Goal: Transaction & Acquisition: Download file/media

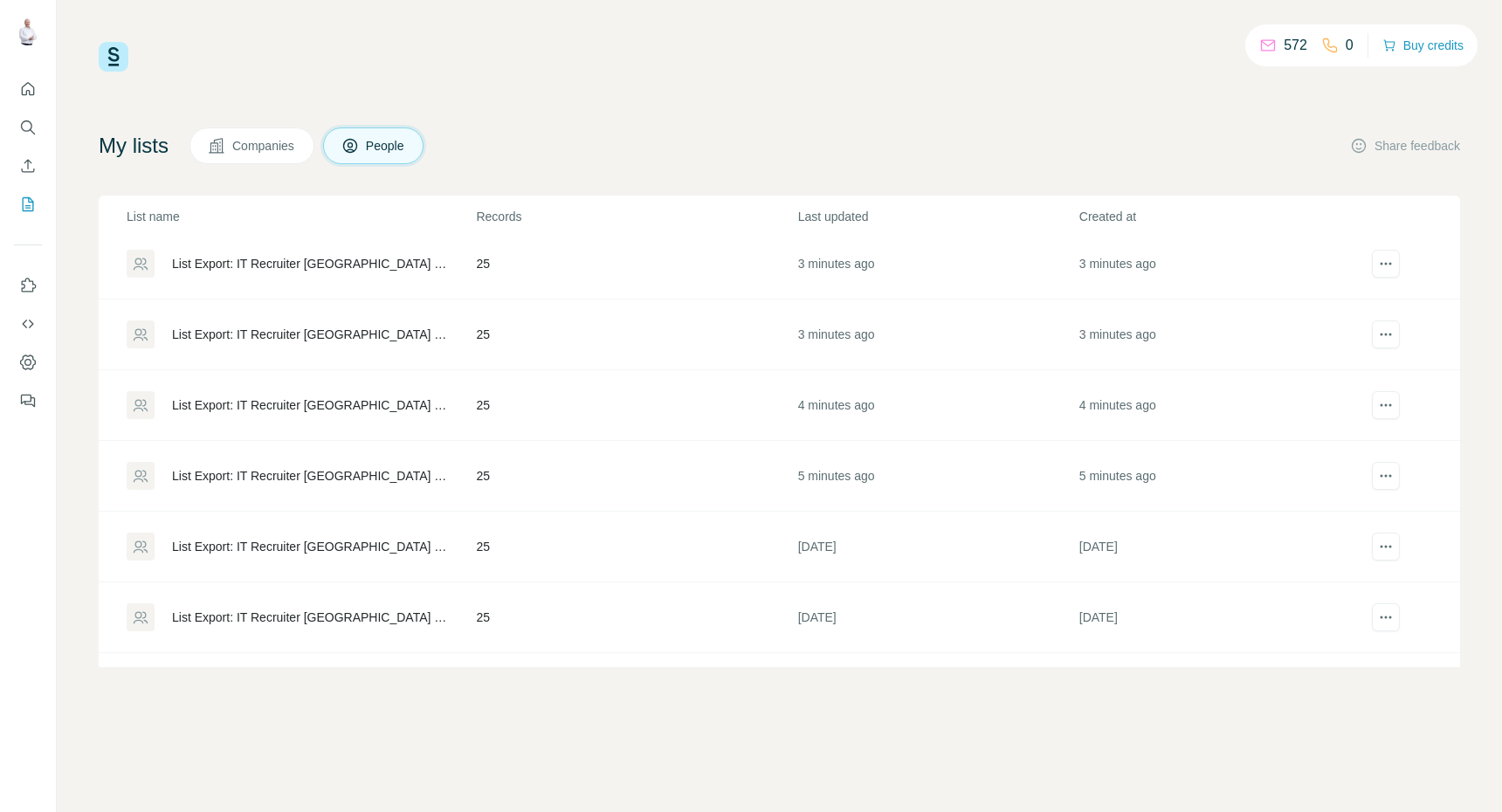
scroll to position [31, 0]
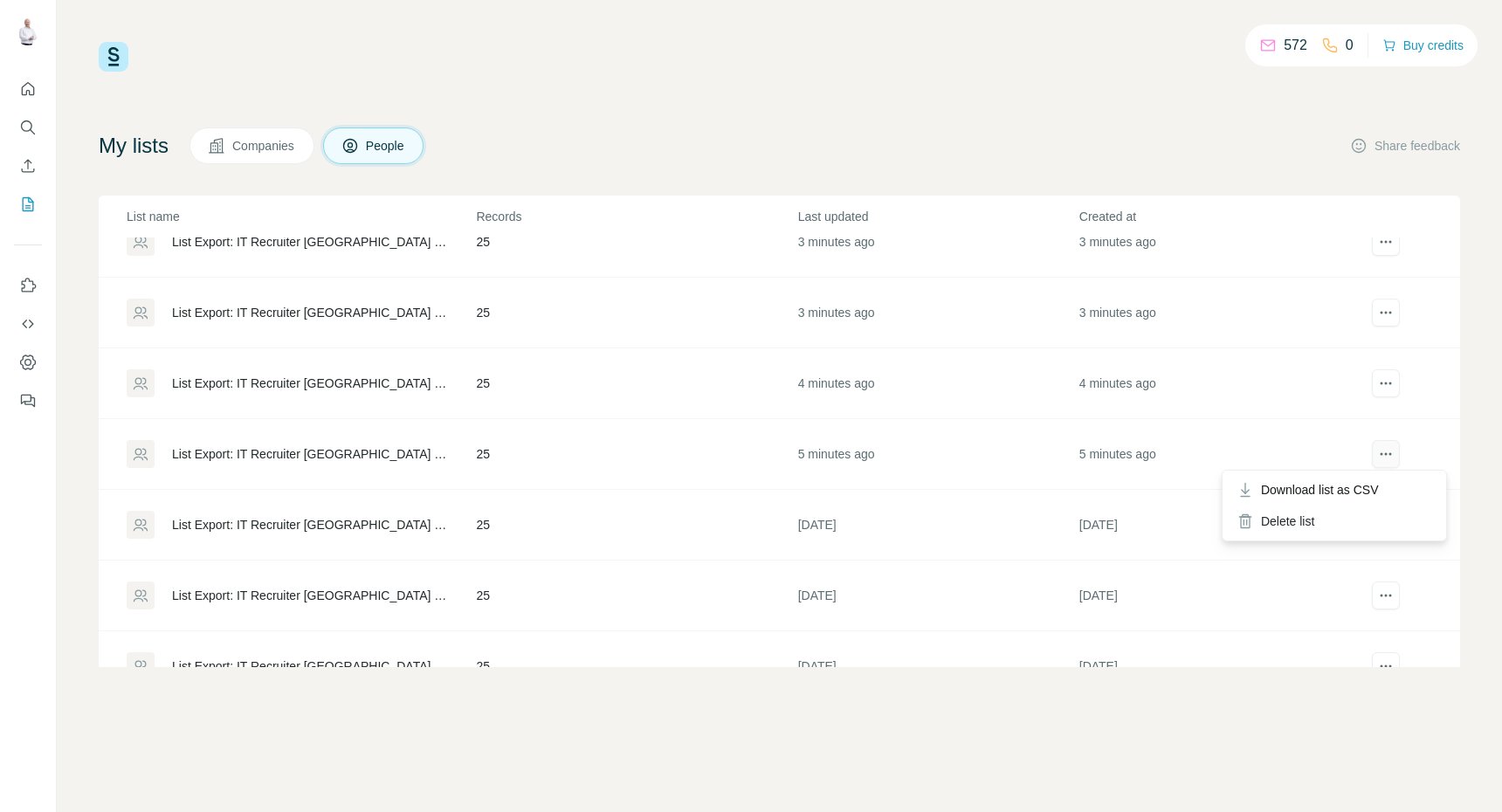
click at [1390, 452] on icon "actions" at bounding box center [1385, 454] width 18 height 18
click at [1342, 495] on span "Download list as CSV" at bounding box center [1319, 489] width 118 height 18
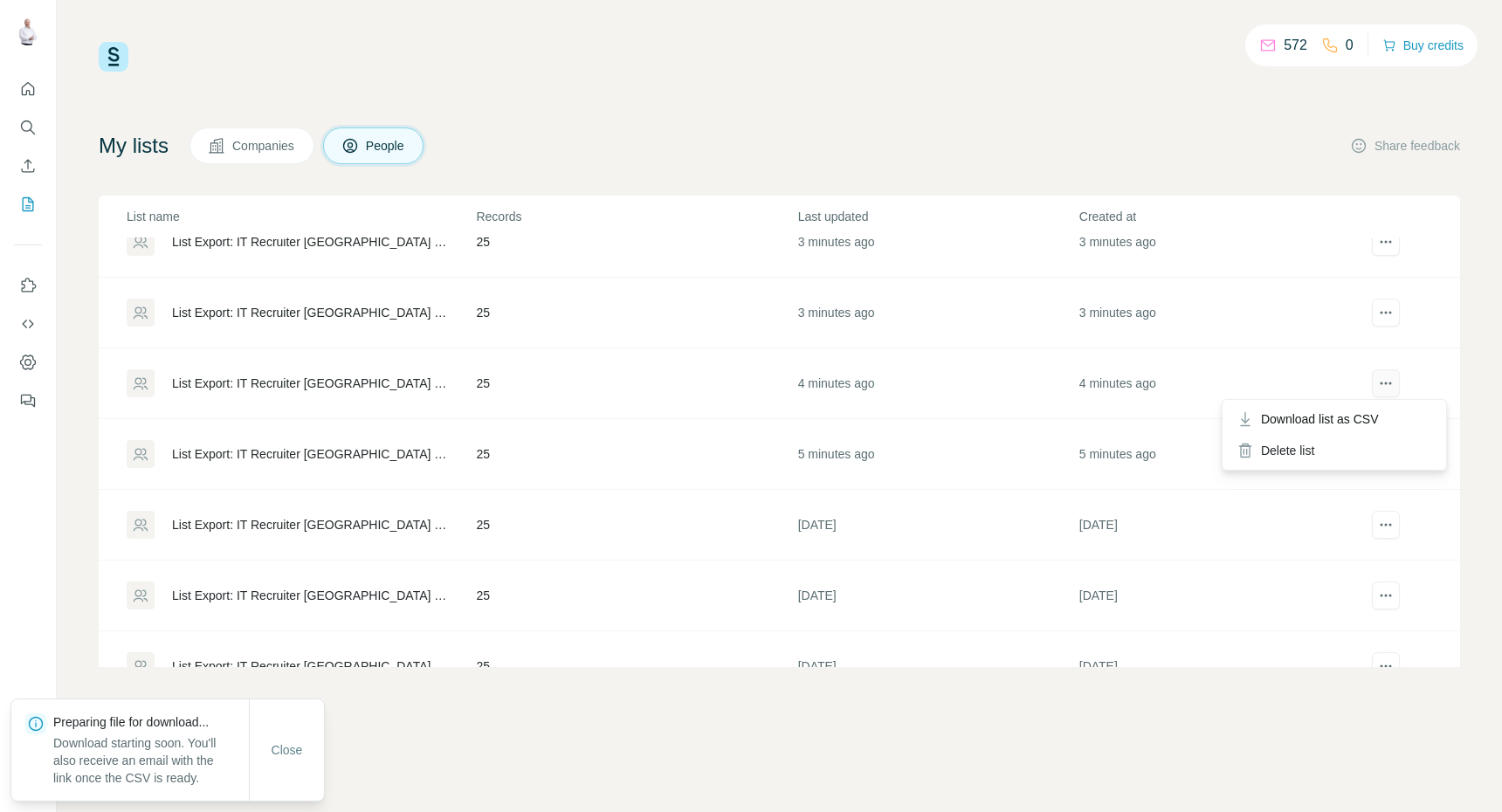
click at [1391, 389] on icon "actions" at bounding box center [1385, 382] width 18 height 18
click at [1360, 424] on span "Download list as CSV" at bounding box center [1319, 418] width 118 height 18
click at [1383, 316] on icon "actions" at bounding box center [1385, 312] width 18 height 18
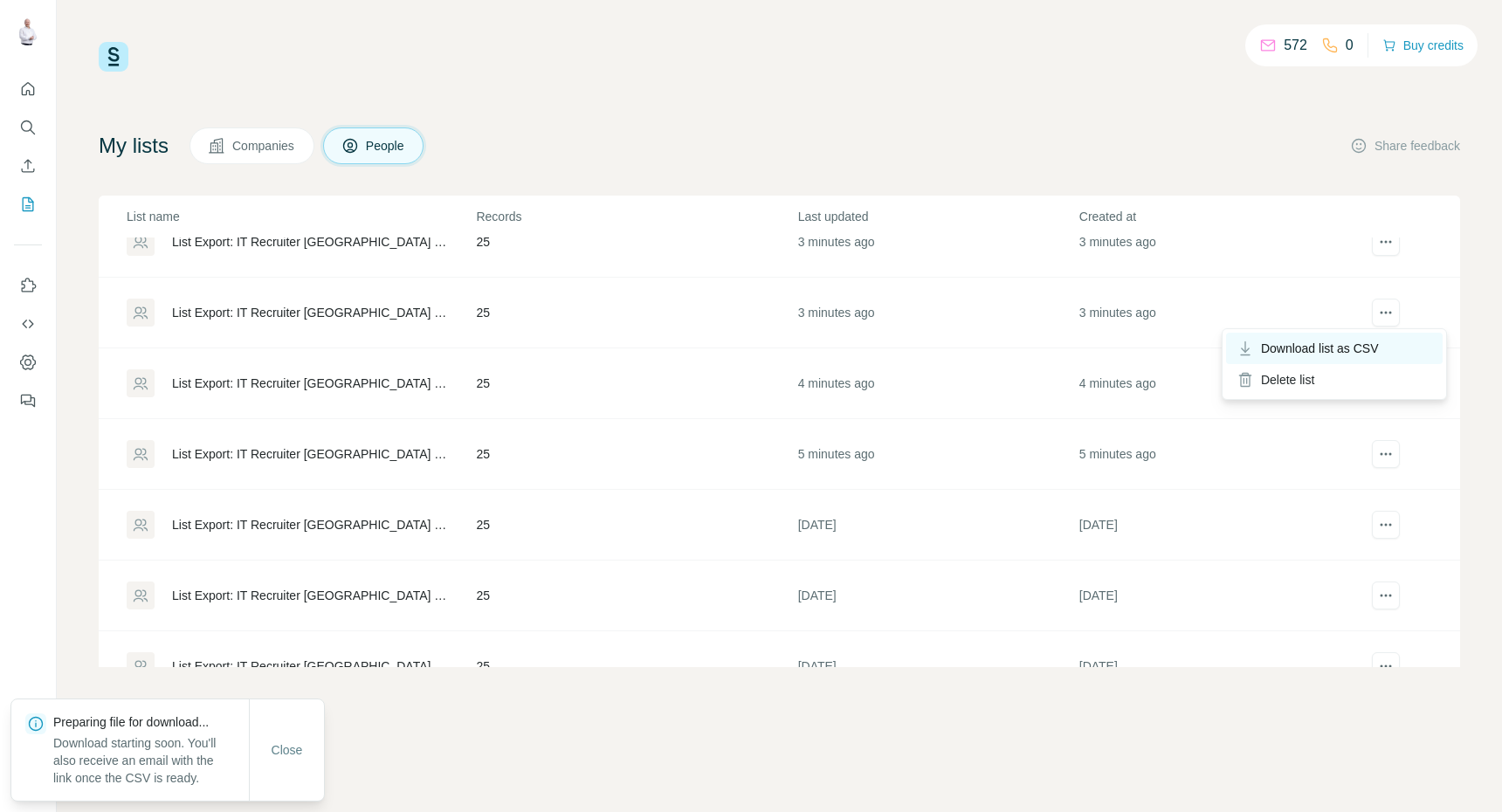
click at [1369, 350] on span "Download list as CSV" at bounding box center [1319, 348] width 118 height 18
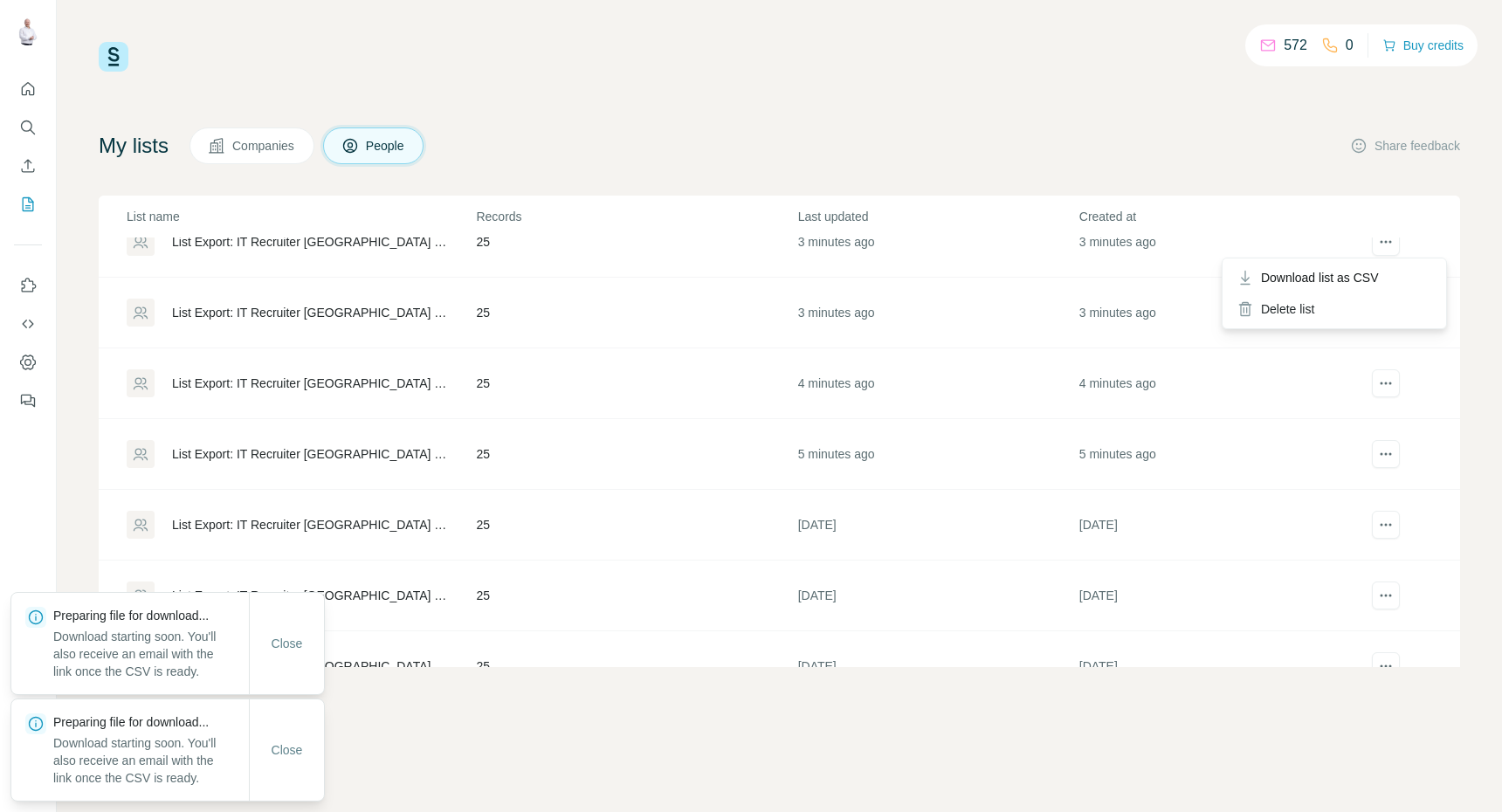
scroll to position [0, 0]
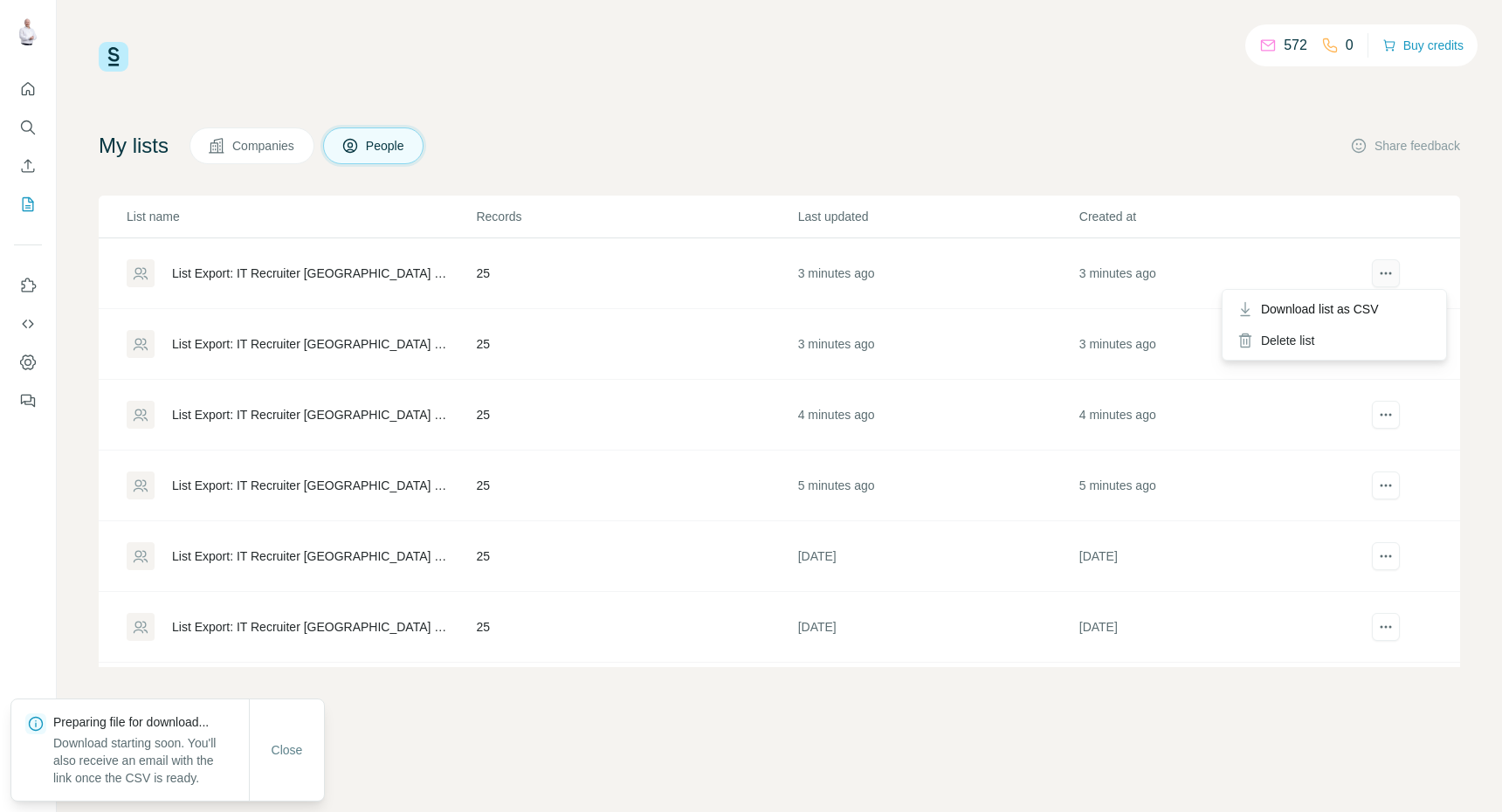
click at [1387, 278] on icon "actions" at bounding box center [1385, 273] width 18 height 18
click at [1377, 305] on span "Download list as CSV" at bounding box center [1319, 308] width 118 height 18
